Goal: Find specific page/section: Find specific page/section

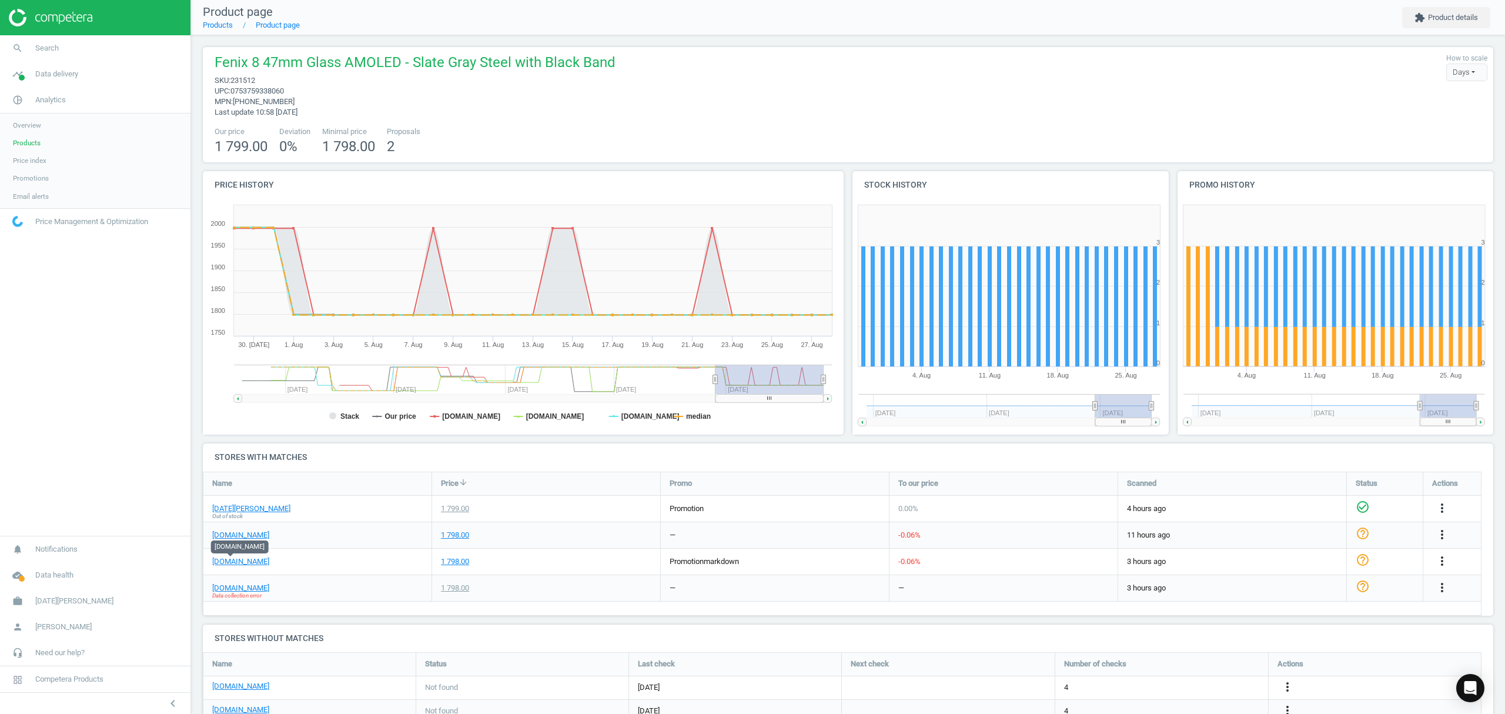
drag, startPoint x: 0, startPoint y: 0, endPoint x: 26, endPoint y: 139, distance: 141.8
click at [26, 139] on span "Products" at bounding box center [27, 142] width 28 height 9
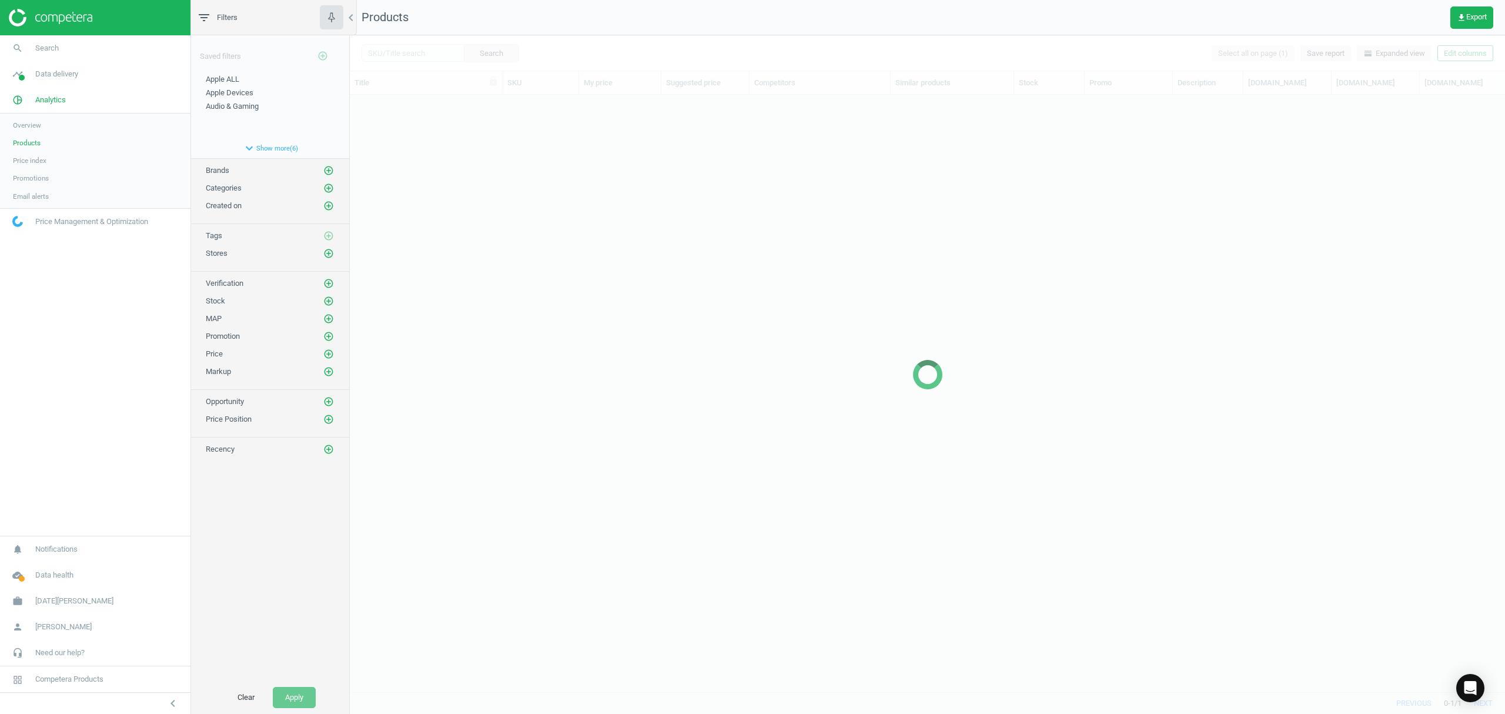
scroll to position [572, 1143]
click at [417, 53] on div at bounding box center [927, 374] width 1155 height 678
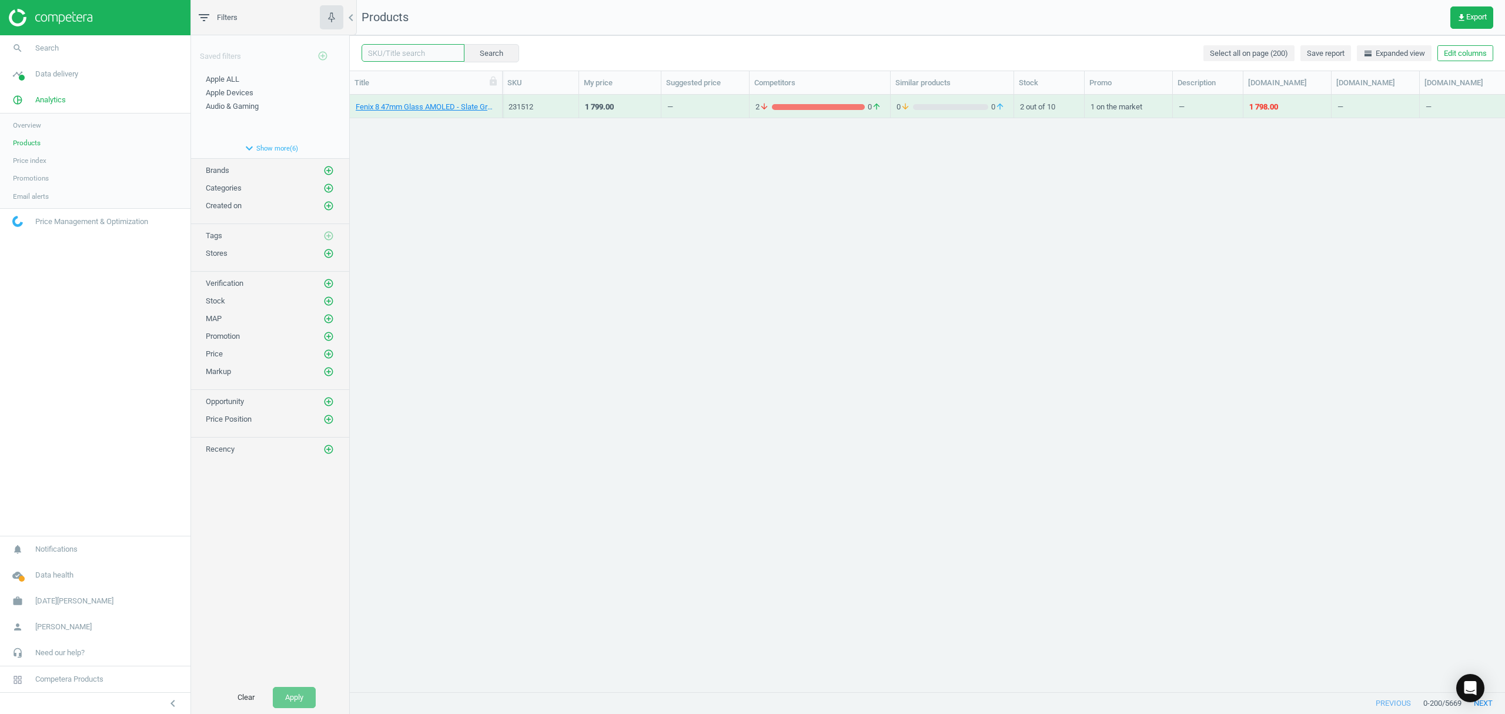
click at [414, 59] on input "text" at bounding box center [412, 53] width 103 height 18
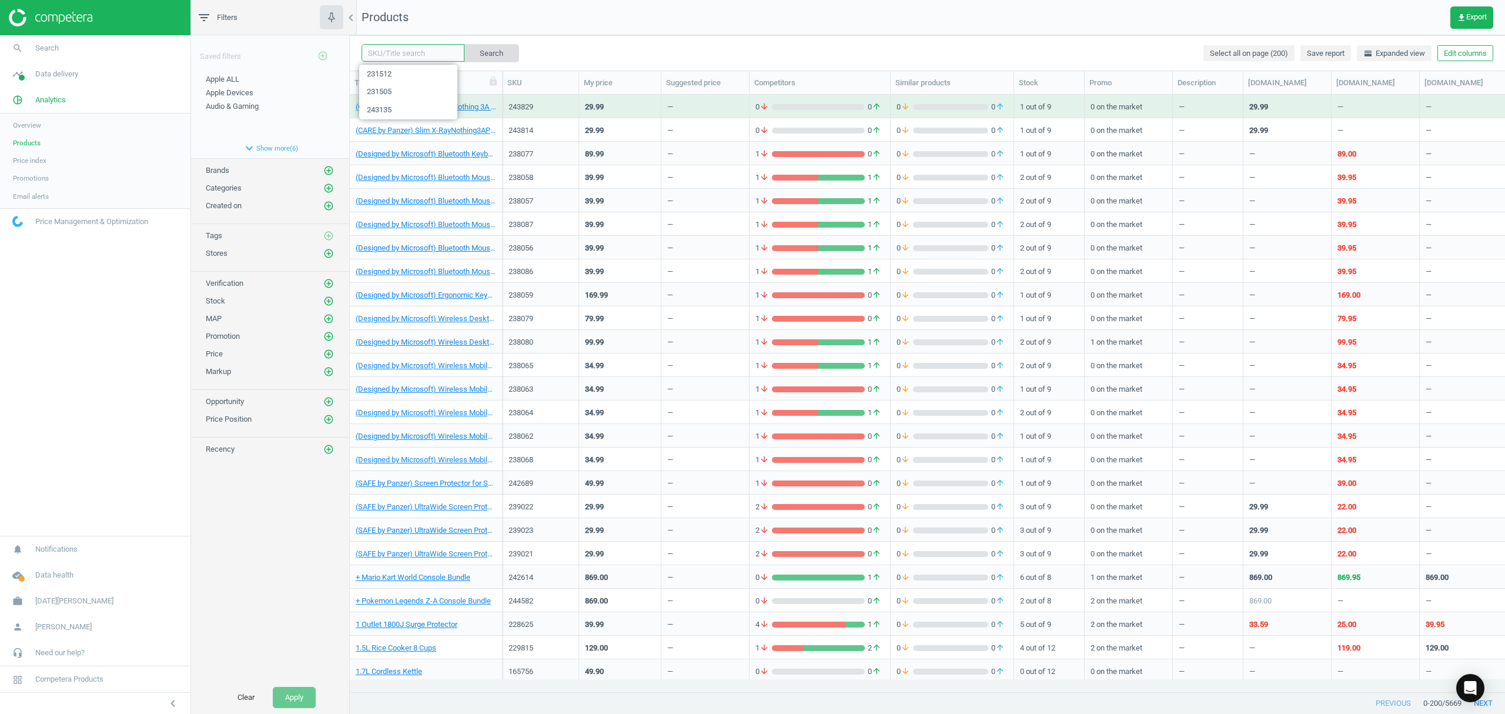
paste input "230261"
type input "230261"
click at [480, 48] on button "Search" at bounding box center [490, 53] width 55 height 18
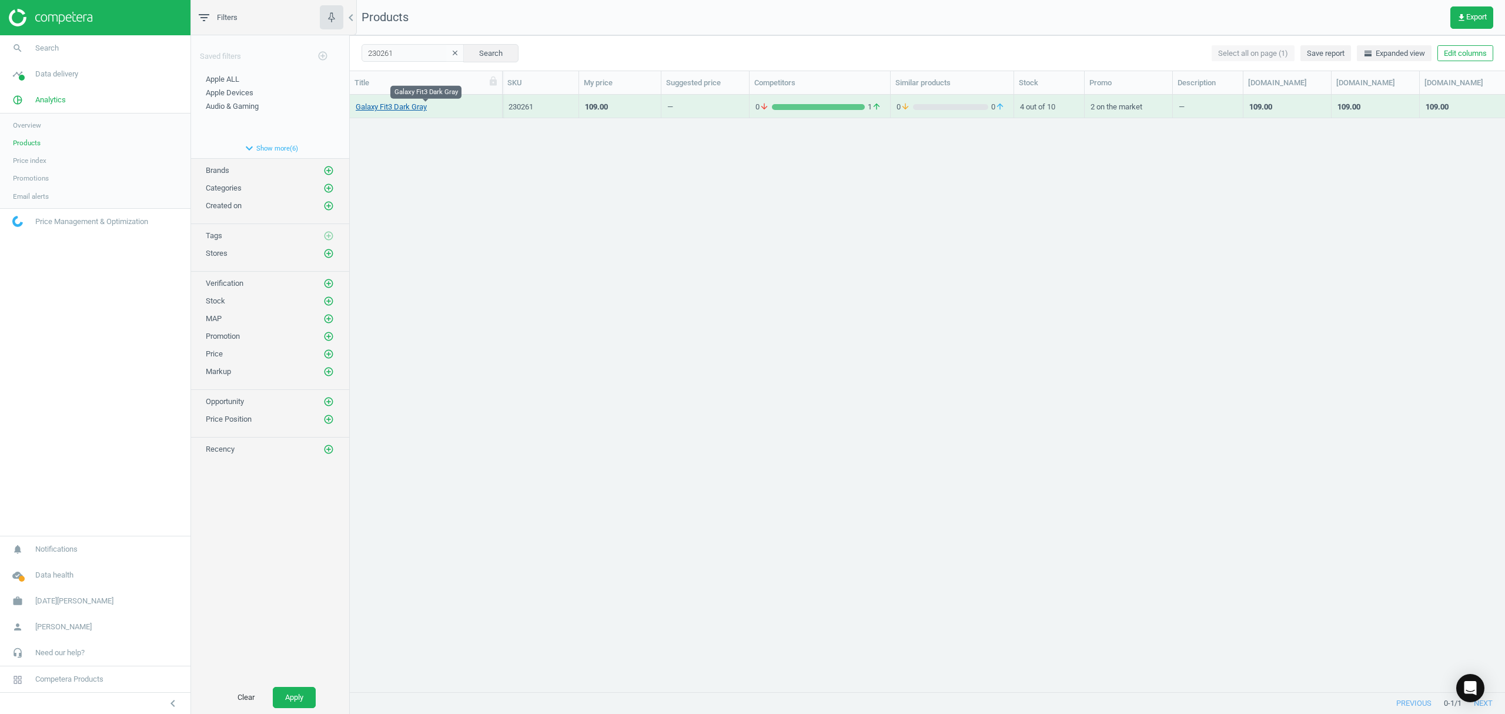
click at [408, 111] on link "Galaxy Fit3 Dark Gray" at bounding box center [391, 107] width 71 height 11
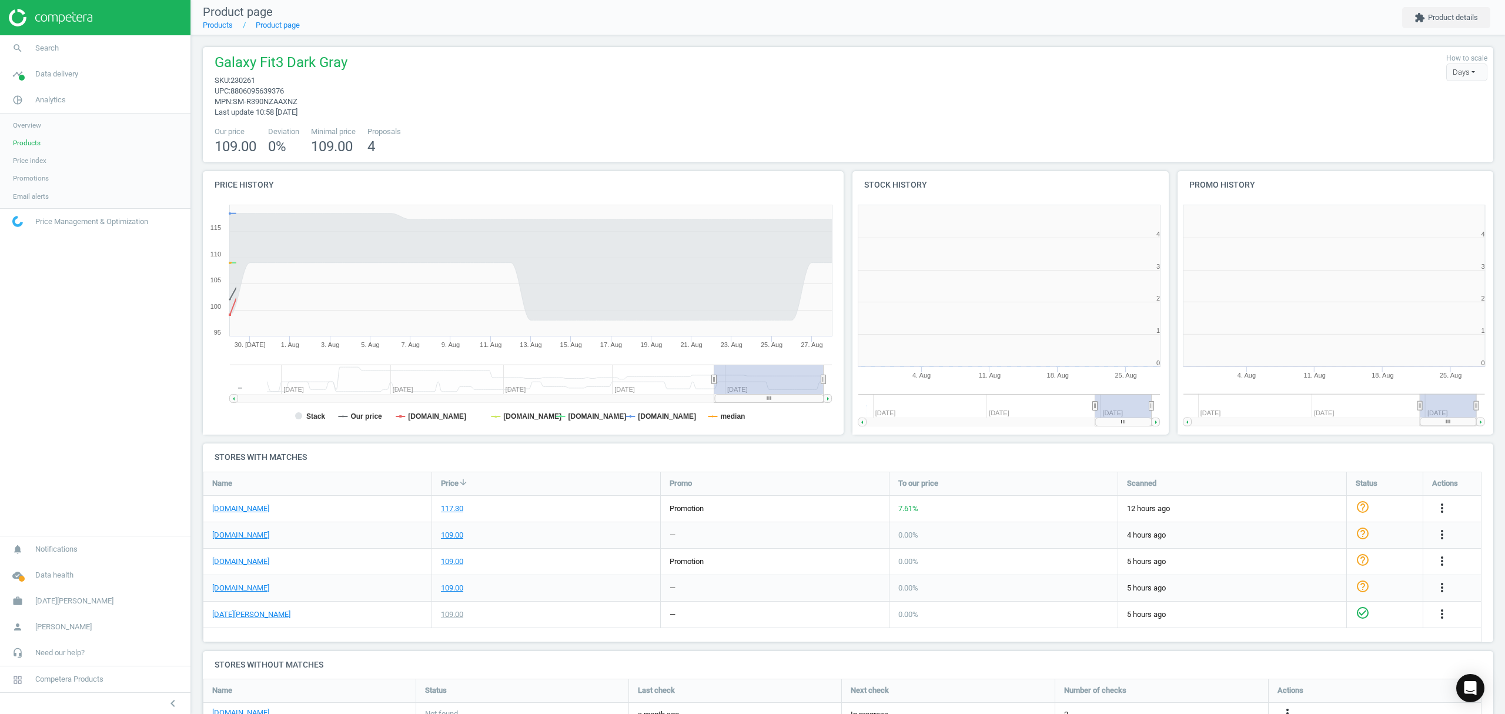
scroll to position [259, 337]
